Goal: Task Accomplishment & Management: Use online tool/utility

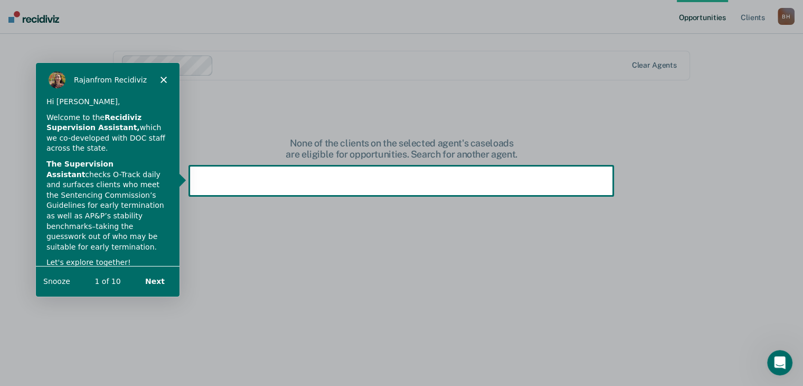
click at [154, 281] on button "Next" at bounding box center [154, 280] width 41 height 22
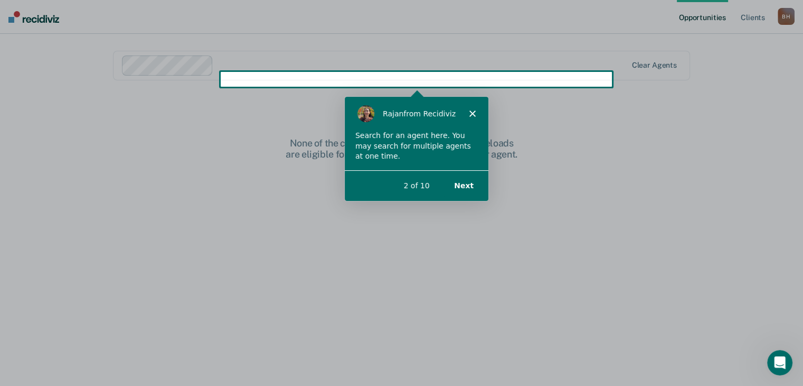
click at [470, 184] on button "Next" at bounding box center [463, 185] width 41 height 22
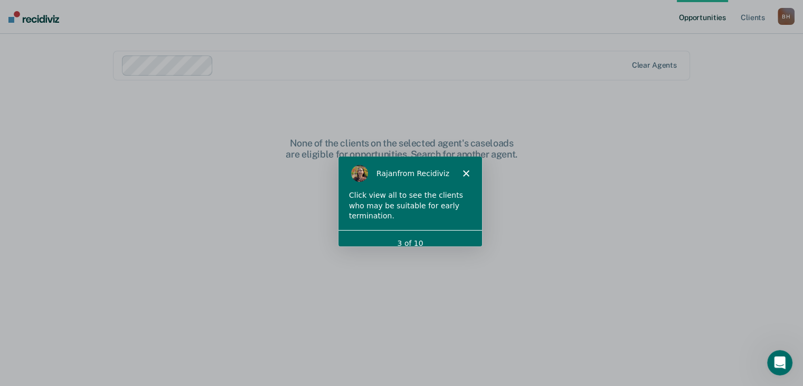
click at [432, 209] on div "Click view all to see the clients who may be suitable for early termination." at bounding box center [409, 205] width 123 height 31
click at [432, 237] on div "3 of 10" at bounding box center [410, 242] width 144 height 11
click at [469, 169] on div "[PERSON_NAME] from Recidiviz" at bounding box center [410, 173] width 144 height 34
click at [462, 173] on icon "Close" at bounding box center [465, 173] width 6 height 6
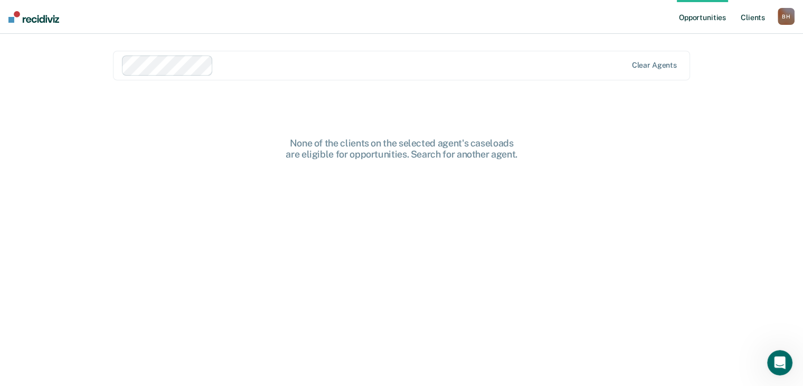
click at [745, 24] on link "Client s" at bounding box center [753, 17] width 29 height 34
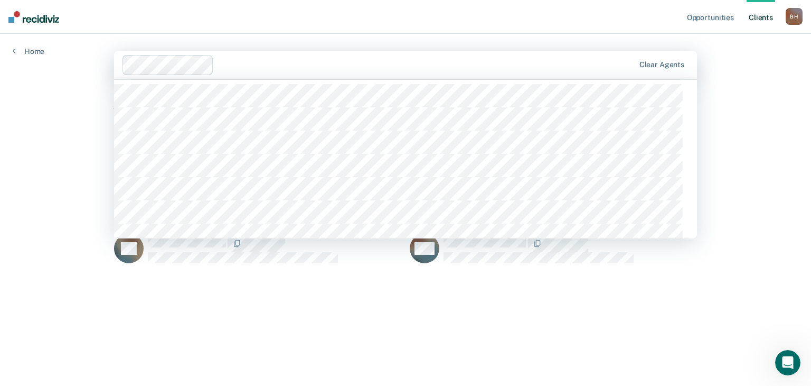
click at [270, 49] on main "357 results available. Use Up and Down to choose options, press Enter to select…" at bounding box center [405, 197] width 608 height 326
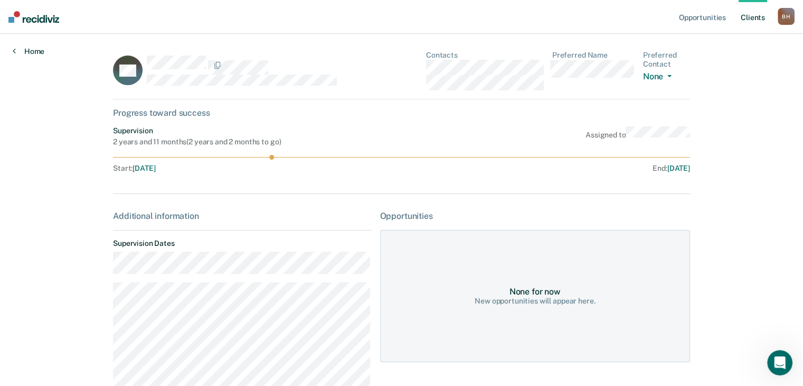
click at [20, 56] on link "Home" at bounding box center [29, 51] width 32 height 10
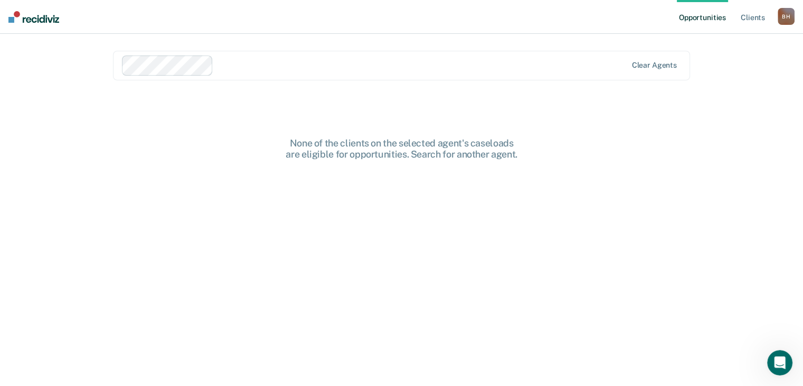
click at [784, 20] on div "B H" at bounding box center [786, 16] width 17 height 17
click at [737, 167] on div "Opportunities Client s [PERSON_NAME] [PERSON_NAME] Profile How it works Log Out…" at bounding box center [401, 193] width 803 height 386
click at [677, 21] on link "Opportunities" at bounding box center [702, 17] width 51 height 34
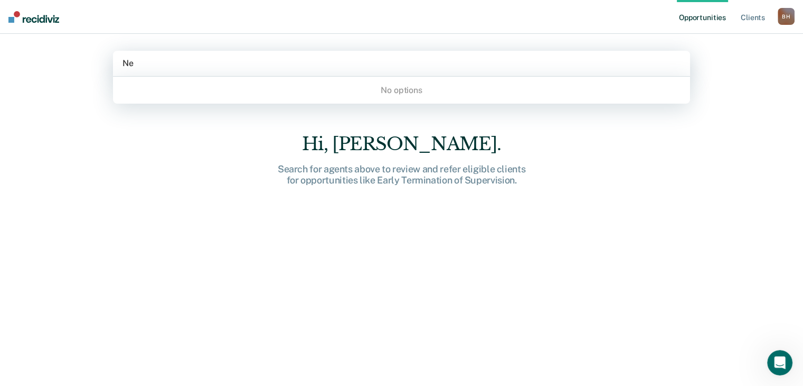
type input "N"
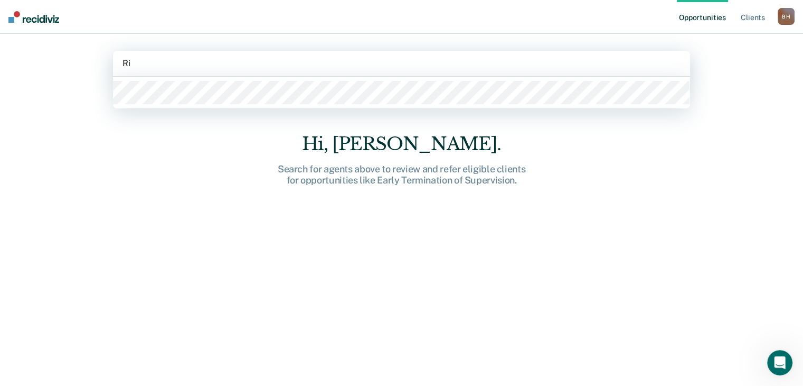
type input "R"
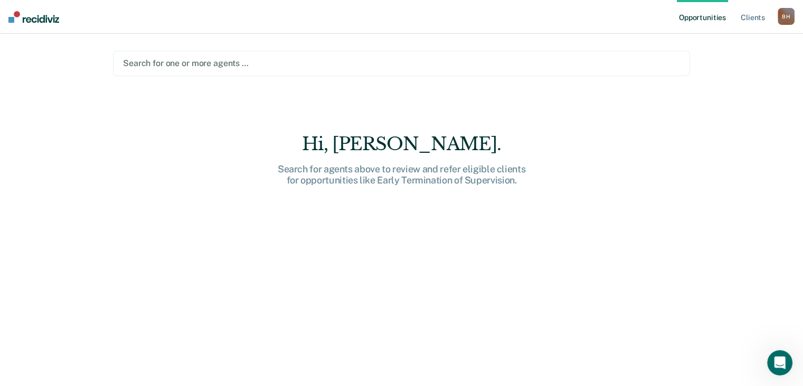
click at [64, 92] on div "Opportunities Client s [PERSON_NAME] [PERSON_NAME] Profile How it works Log Out…" at bounding box center [401, 193] width 803 height 386
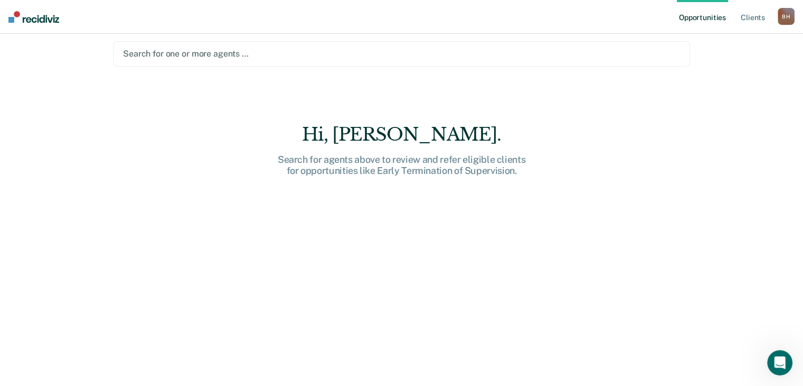
scroll to position [18, 0]
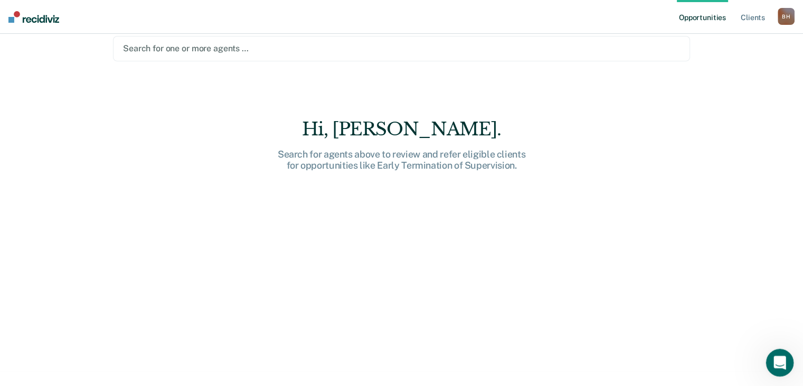
click at [776, 361] on icon "Open Intercom Messenger" at bounding box center [778, 360] width 17 height 17
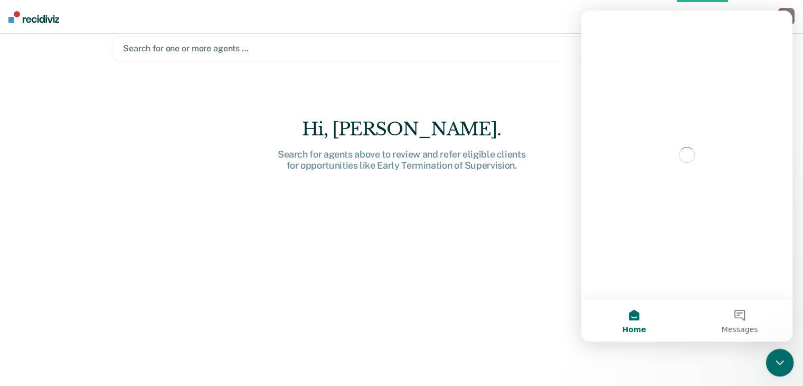
scroll to position [0, 0]
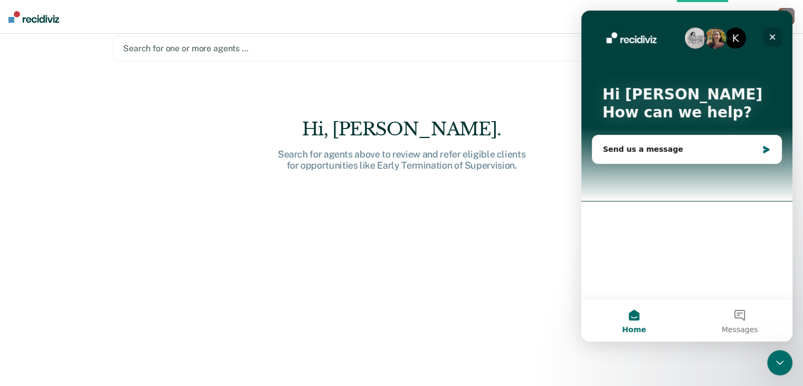
click at [776, 36] on icon "Close" at bounding box center [772, 37] width 8 height 8
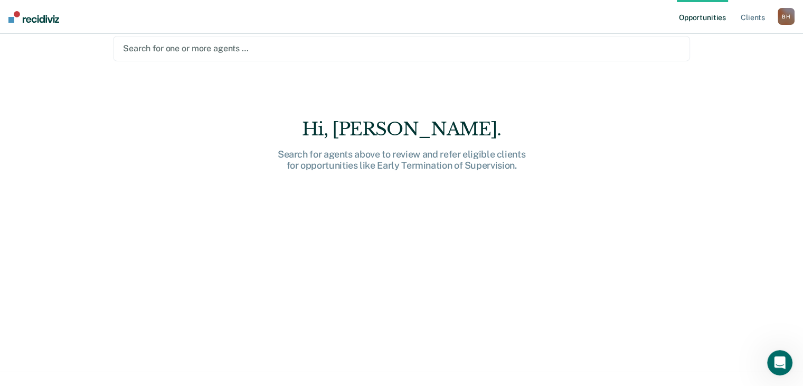
click at [31, 18] on img at bounding box center [33, 17] width 51 height 12
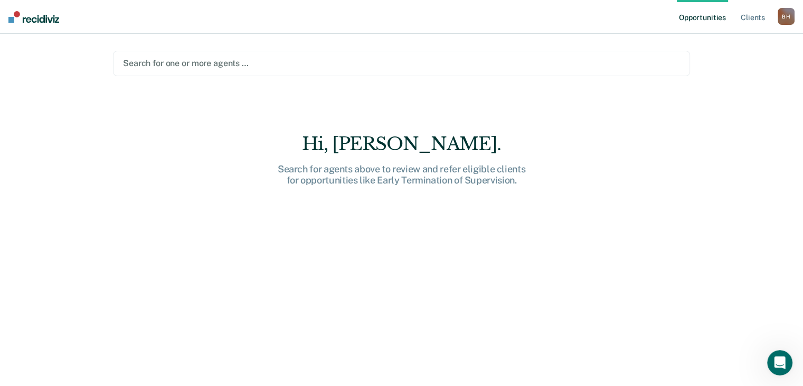
click at [696, 22] on link "Opportunities" at bounding box center [702, 17] width 51 height 34
